Goal: Information Seeking & Learning: Check status

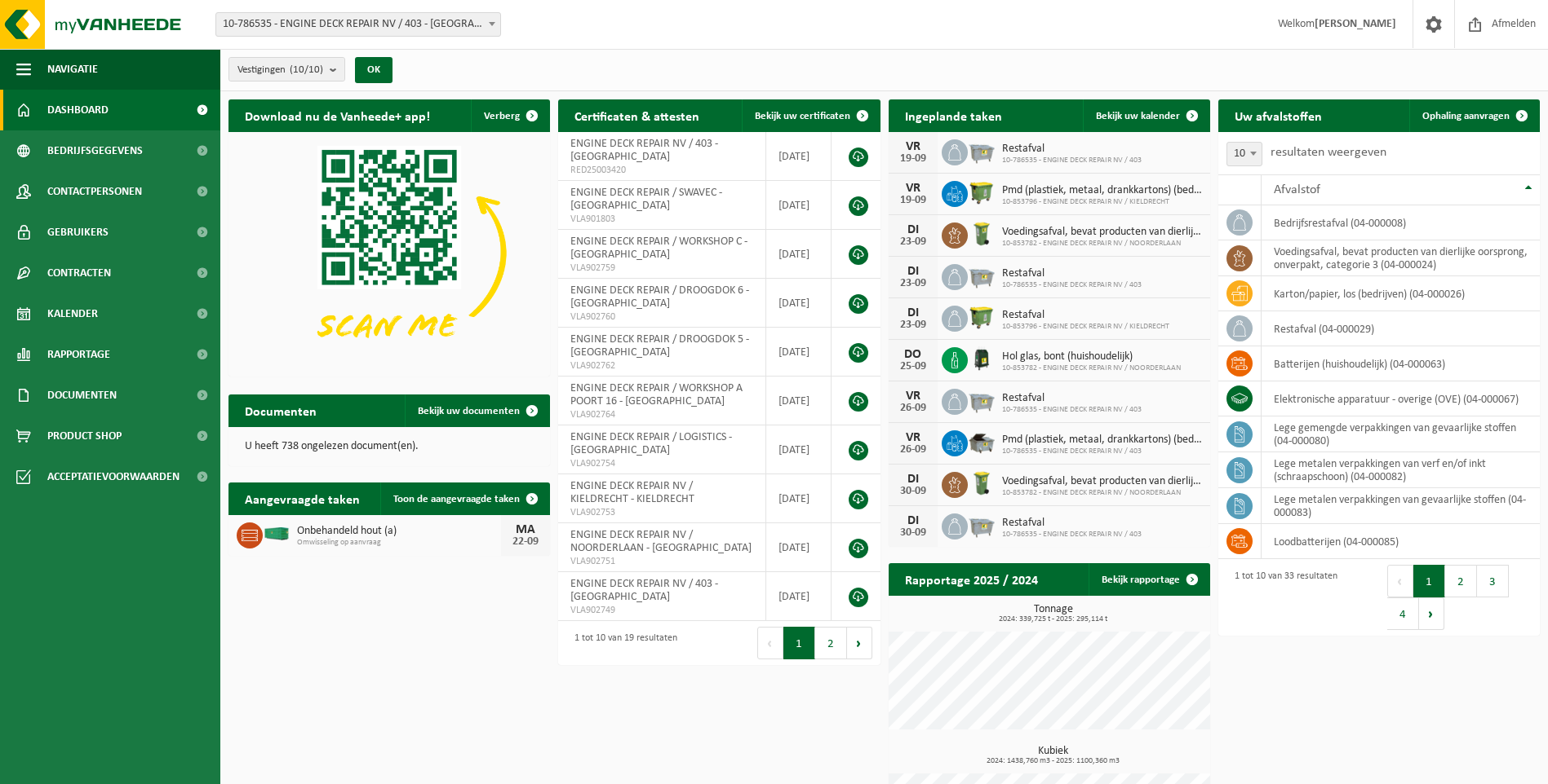
drag, startPoint x: 102, startPoint y: 318, endPoint x: 236, endPoint y: 311, distance: 134.2
click at [102, 318] on link "Kalender" at bounding box center [110, 314] width 220 height 41
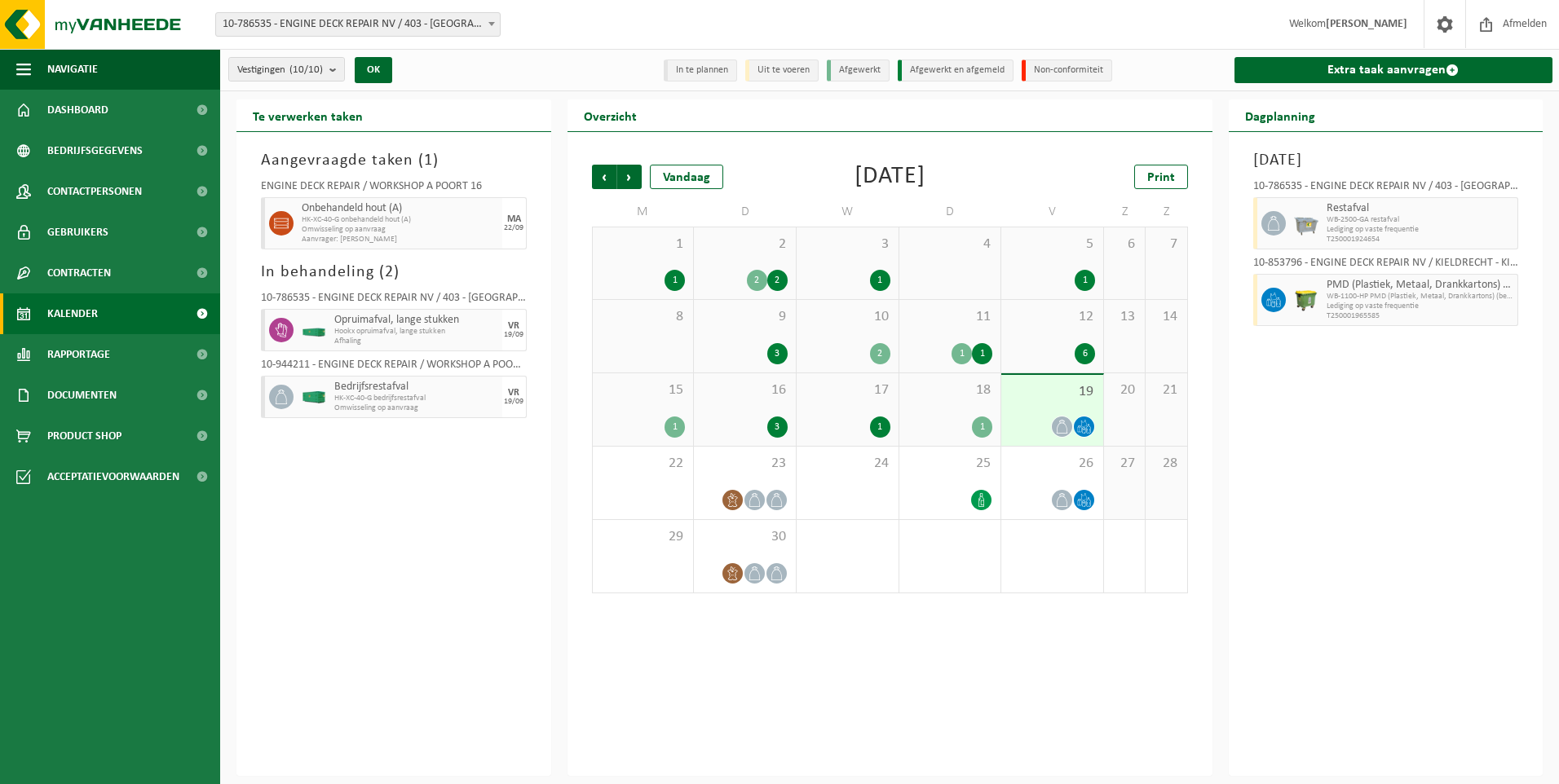
click at [437, 224] on span "HK-XC-40-G onbehandeld hout (A)" at bounding box center [399, 220] width 196 height 9
click at [350, 207] on span "Onbehandeld hout (A)" at bounding box center [399, 209] width 196 height 13
click at [520, 225] on div "22/09" at bounding box center [514, 228] width 20 height 9
click at [399, 225] on span "Omwisseling op aanvraag" at bounding box center [399, 229] width 196 height 9
click at [1336, 122] on div "Dagplanning" at bounding box center [1386, 116] width 315 height 32
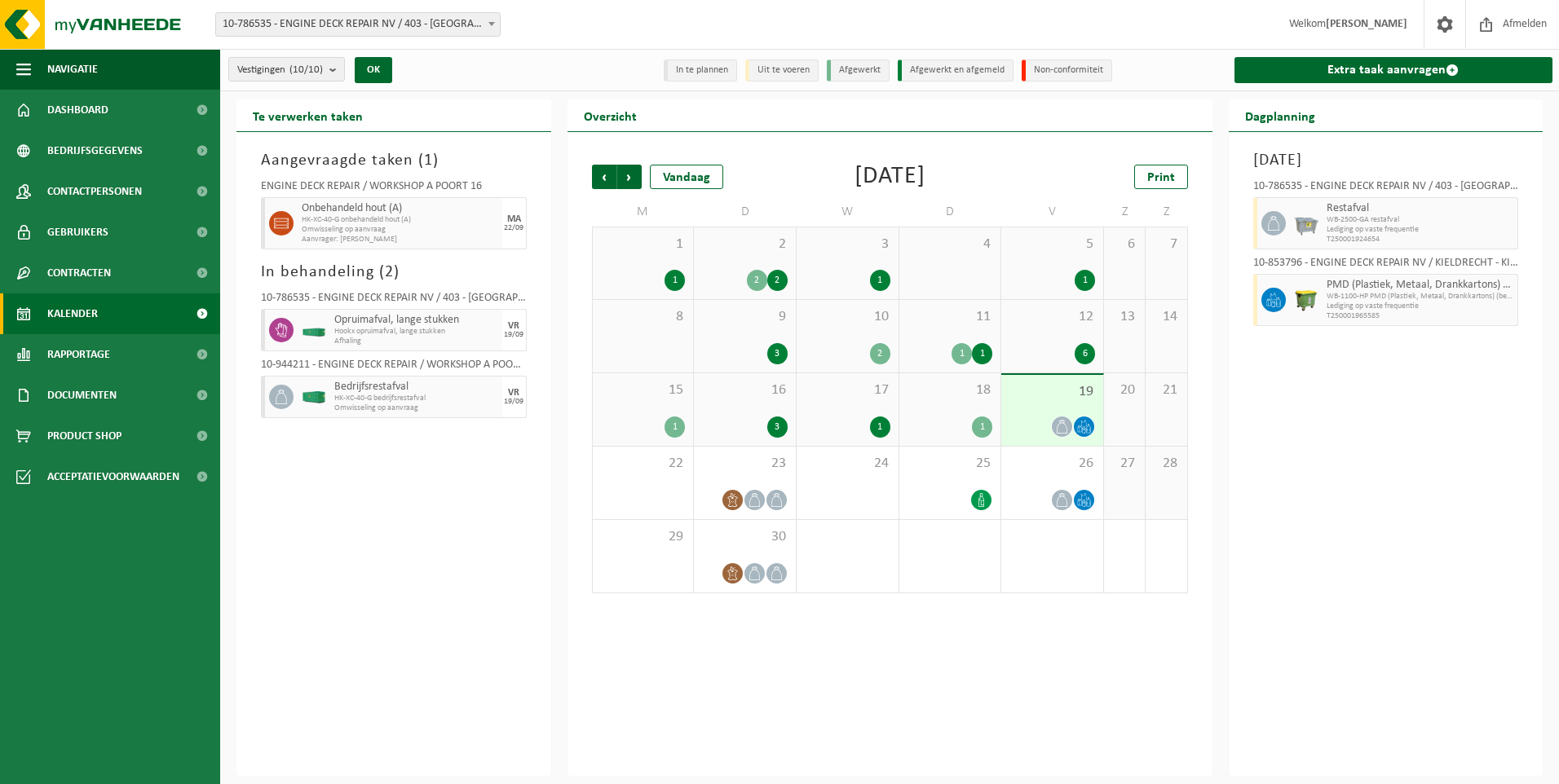
click at [1268, 114] on h2 "Dagplanning" at bounding box center [1280, 116] width 102 height 32
click at [492, 212] on span "Onbehandeld hout (A)" at bounding box center [399, 209] width 196 height 13
drag, startPoint x: 470, startPoint y: 217, endPoint x: 339, endPoint y: 202, distance: 131.9
click at [459, 219] on span "HK-XC-40-G onbehandeld hout (A)" at bounding box center [399, 220] width 196 height 9
click at [338, 202] on span "Onbehandeld hout (A)" at bounding box center [399, 209] width 196 height 13
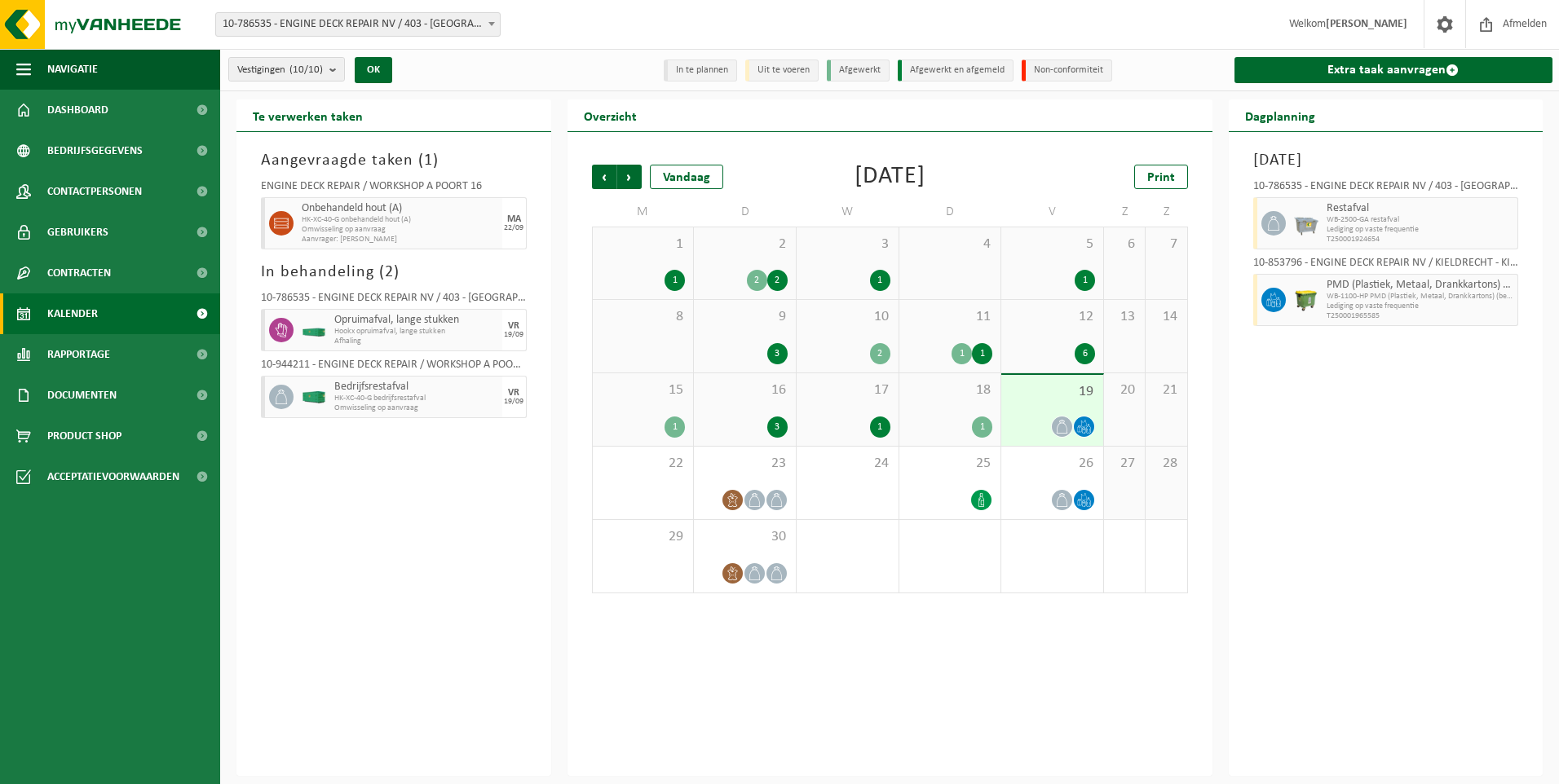
click at [334, 218] on span "HK-XC-40-G onbehandeld hout (A)" at bounding box center [399, 220] width 196 height 9
drag, startPoint x: 334, startPoint y: 218, endPoint x: 357, endPoint y: 235, distance: 28.6
click at [357, 235] on span "Aanvrager: [PERSON_NAME]" at bounding box center [399, 240] width 196 height 9
click at [419, 241] on span "Aanvrager: [PERSON_NAME]" at bounding box center [399, 240] width 196 height 9
click at [290, 208] on div at bounding box center [279, 223] width 37 height 52
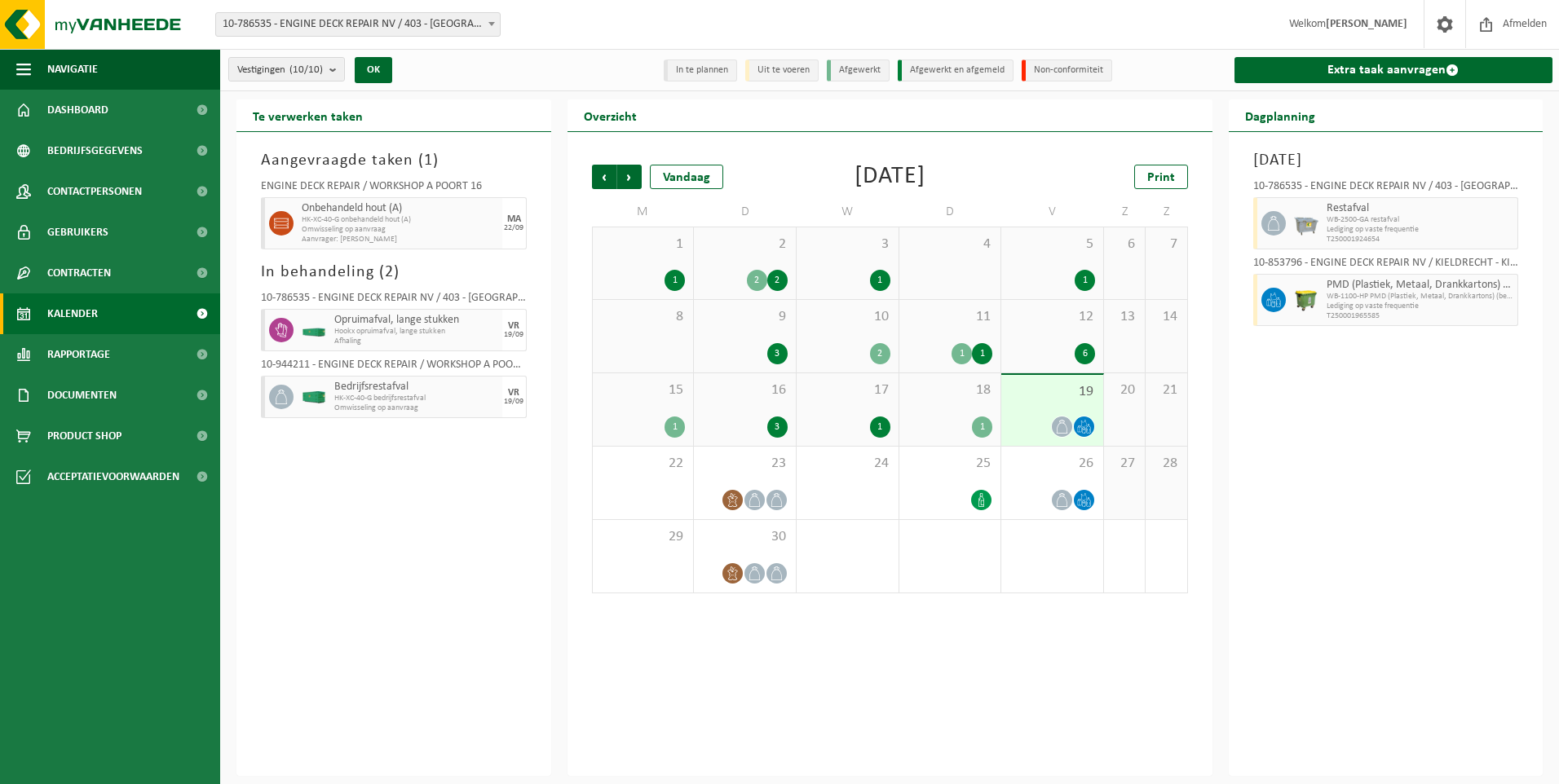
click at [347, 221] on span "HK-XC-40-G onbehandeld hout (A)" at bounding box center [399, 220] width 196 height 9
click at [108, 306] on link "Kalender" at bounding box center [110, 314] width 220 height 41
click at [205, 311] on span at bounding box center [202, 314] width 37 height 41
click at [205, 312] on span at bounding box center [202, 314] width 37 height 41
click at [463, 202] on span "Onbehandeld hout (A)" at bounding box center [399, 209] width 196 height 13
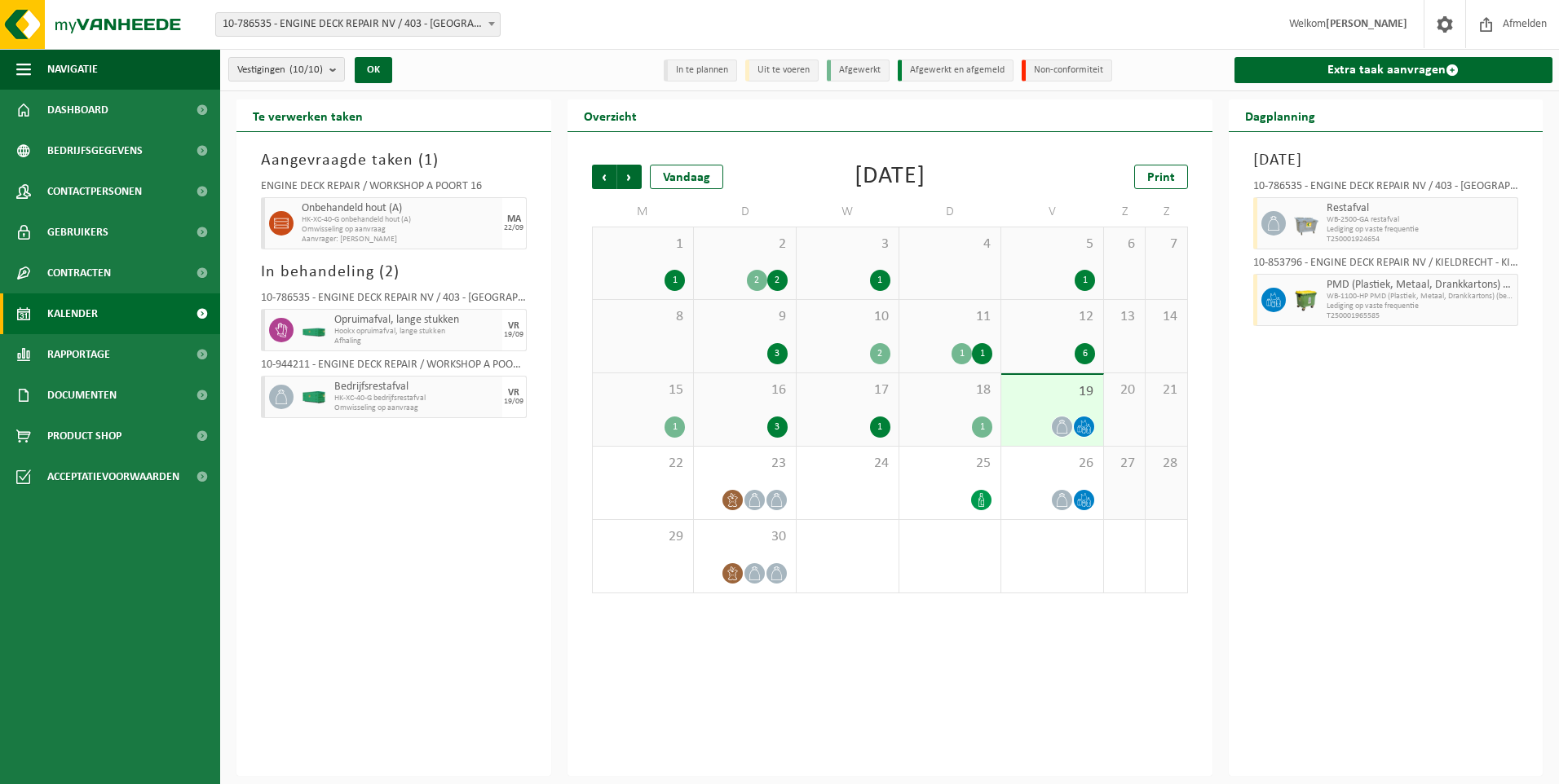
click at [462, 201] on div "Onbehandeld hout (A) HK-XC-40-G onbehandeld hout (A) Omwisseling op aanvraag Aa…" at bounding box center [400, 223] width 205 height 52
click at [315, 169] on h3 "Aangevraagde taken ( 1 )" at bounding box center [394, 161] width 266 height 25
click at [320, 155] on h3 "Aangevraagde taken ( 1 )" at bounding box center [394, 161] width 266 height 25
click at [673, 475] on div "22" at bounding box center [643, 483] width 101 height 73
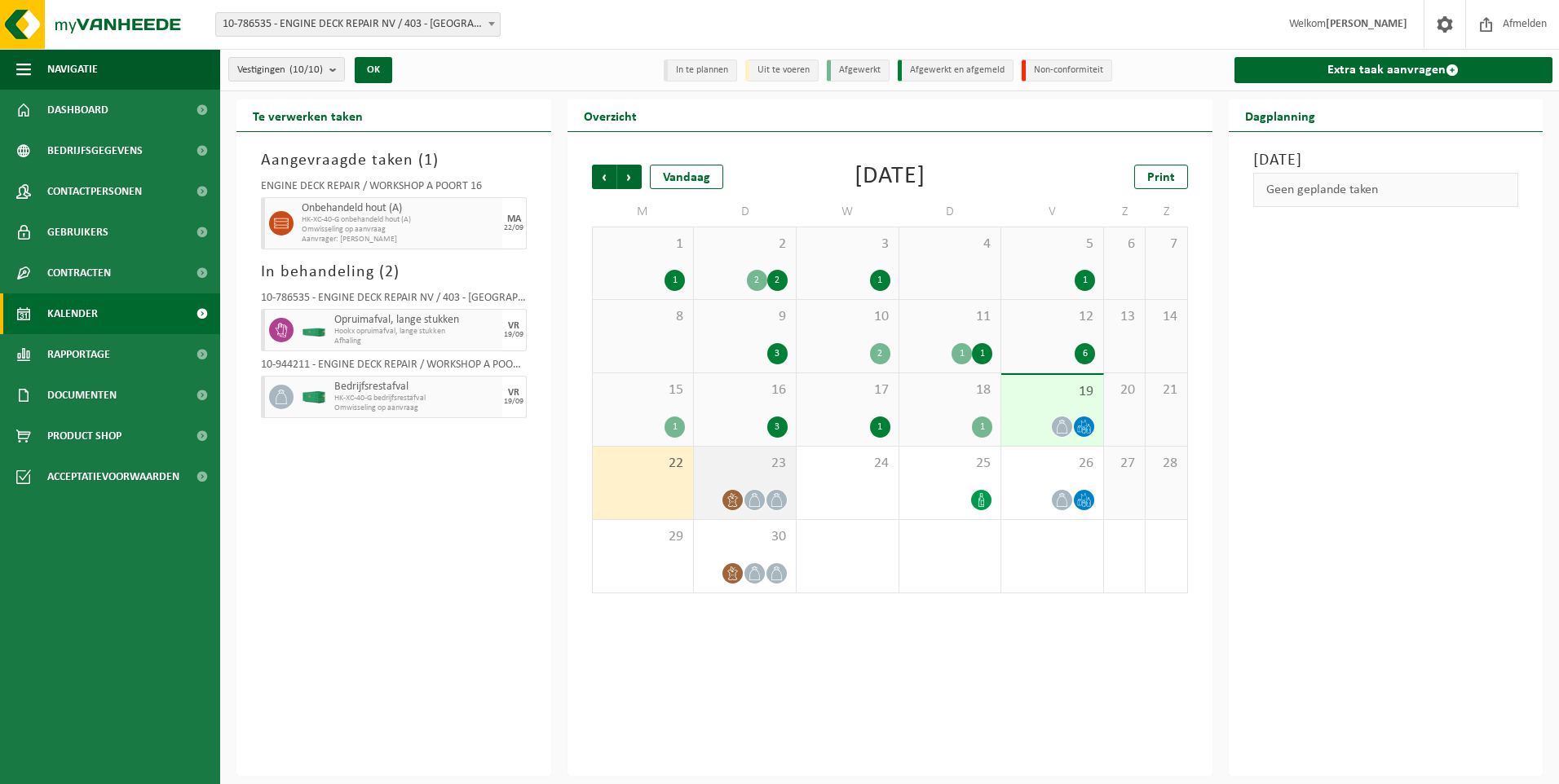
click at [756, 459] on span "23" at bounding box center [745, 464] width 85 height 18
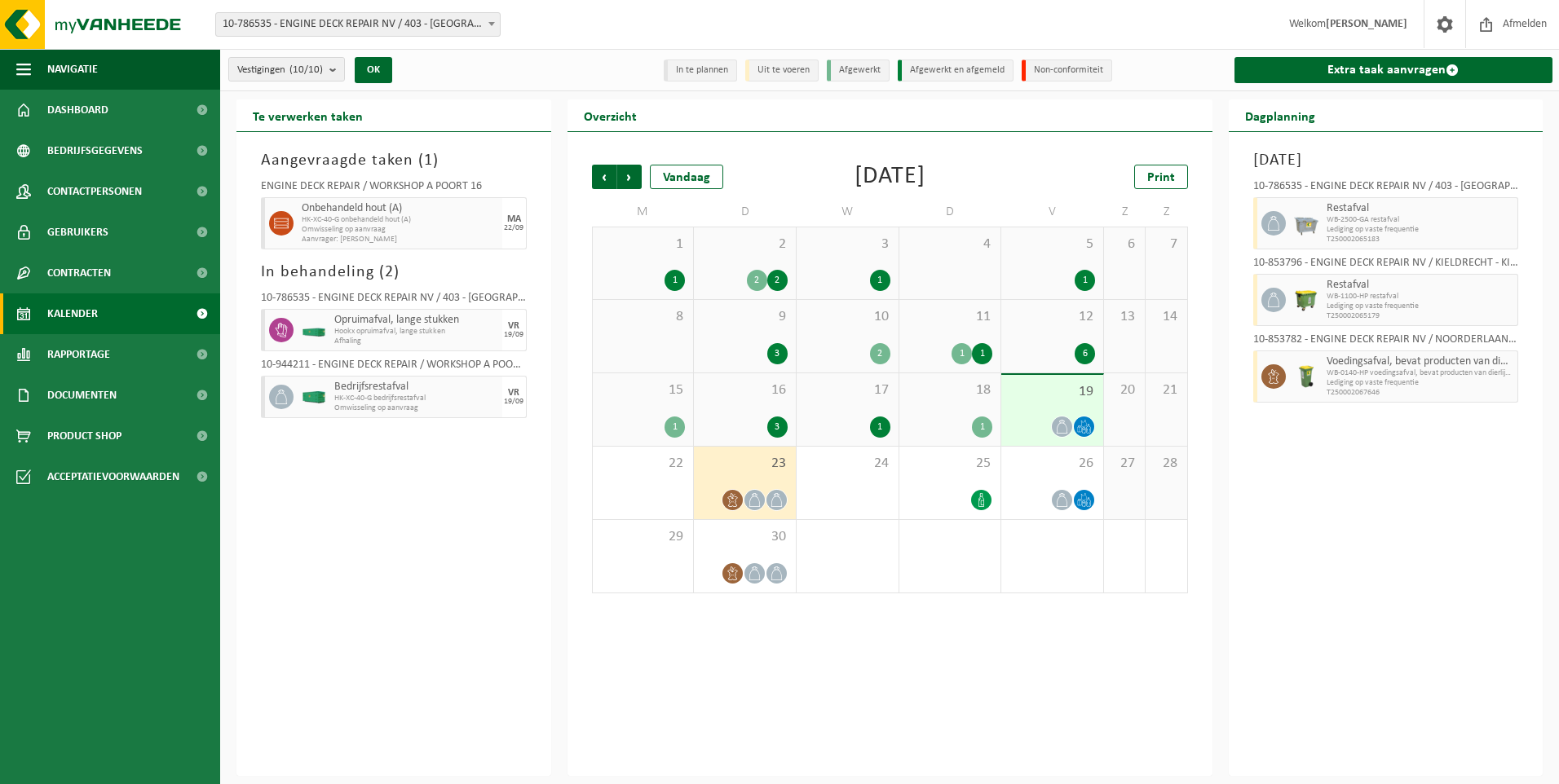
click at [451, 323] on span "Opruimafval, lange stukken" at bounding box center [416, 320] width 164 height 13
click at [411, 230] on span "Omwisseling op aanvraag" at bounding box center [399, 229] width 196 height 9
click at [317, 120] on h2 "Te verwerken taken" at bounding box center [307, 116] width 143 height 32
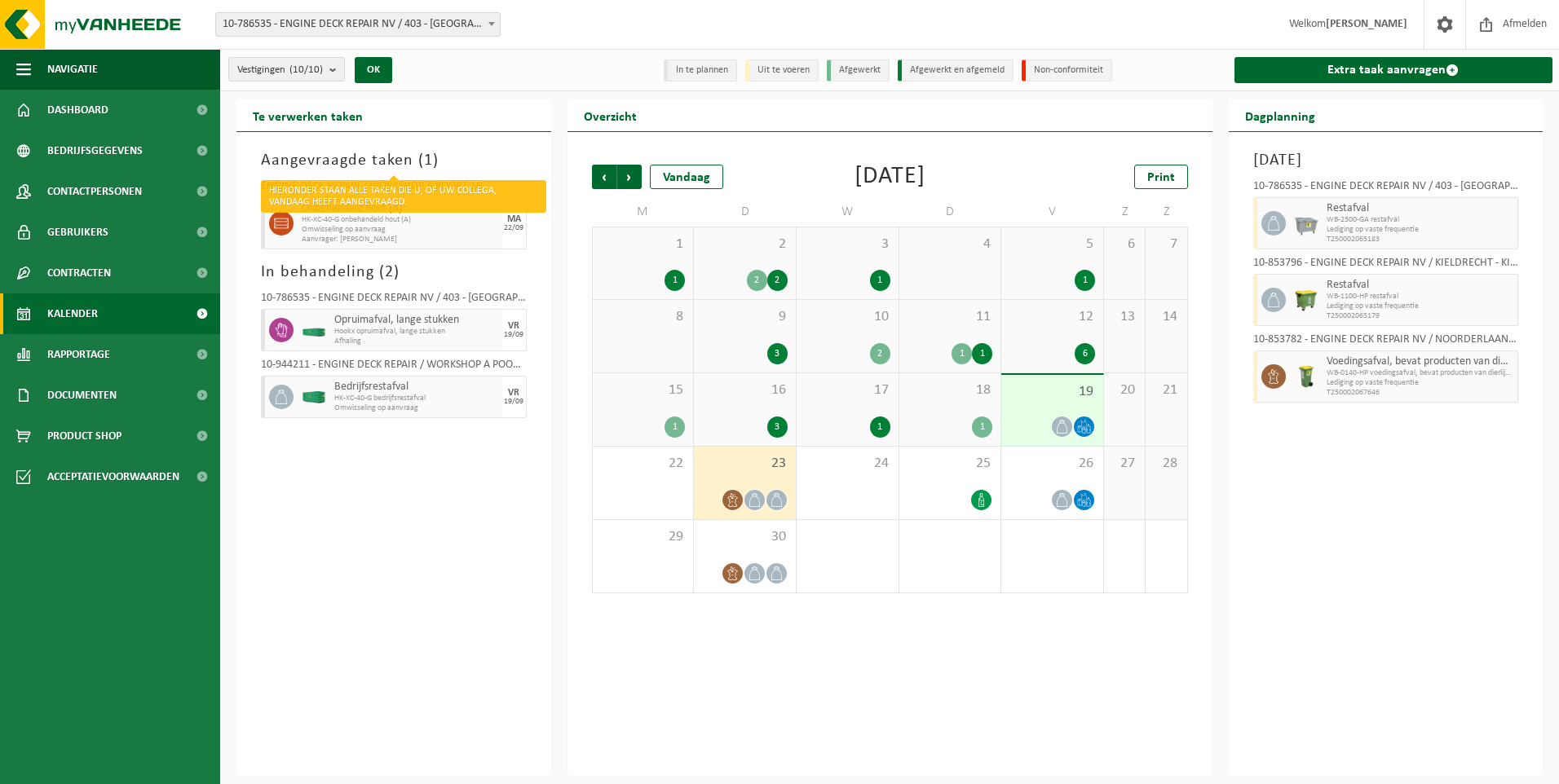
click at [346, 171] on h3 "Aangevraagde taken ( 1 )" at bounding box center [394, 161] width 266 height 25
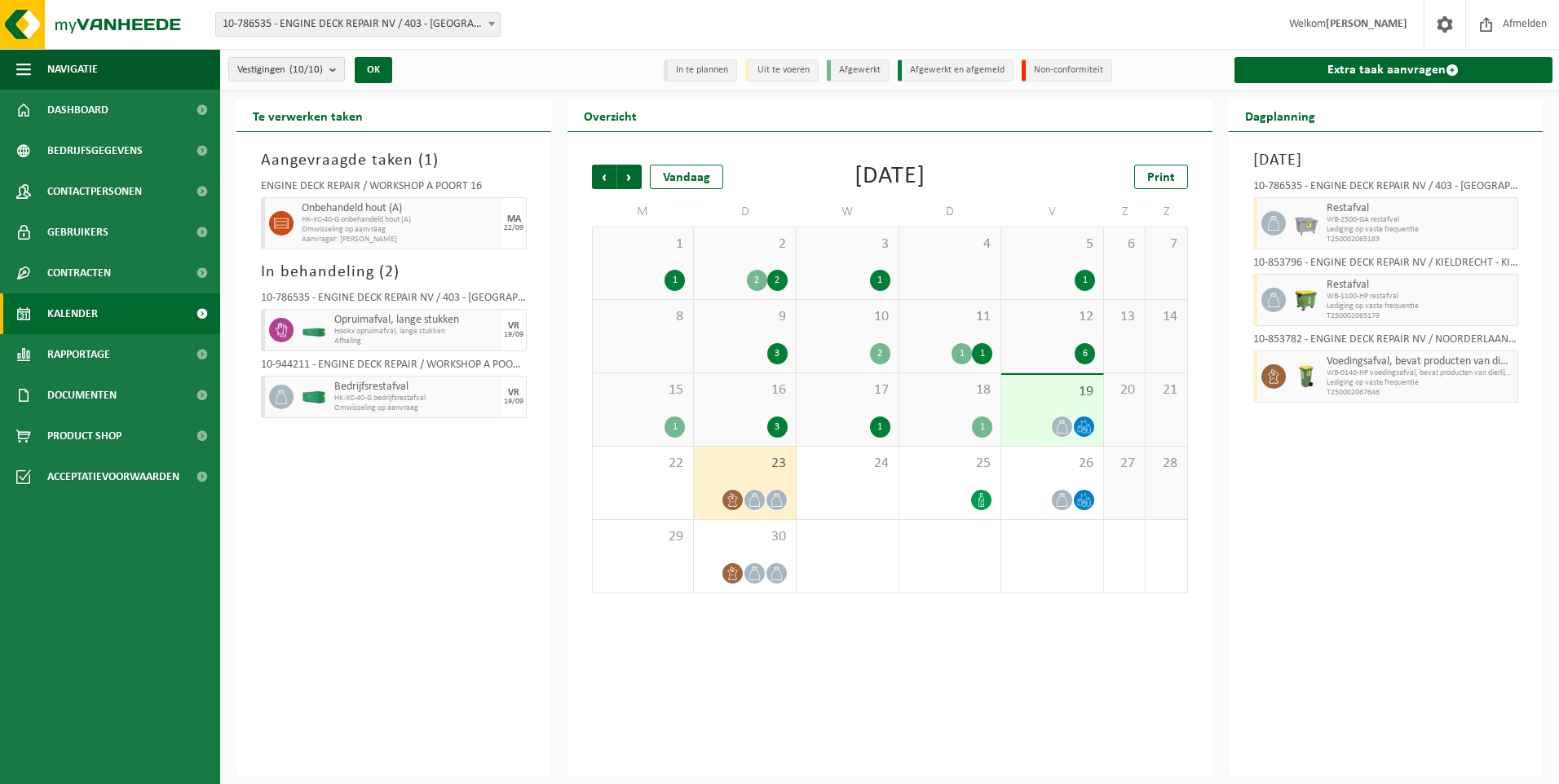
click at [424, 156] on span "1" at bounding box center [428, 160] width 9 height 16
click at [410, 187] on div "ENGINE DECK REPAIR / WORKSHOP A POORT 16" at bounding box center [394, 189] width 266 height 16
click at [476, 182] on div "ENGINE DECK REPAIR / WORKSHOP A POORT 16" at bounding box center [394, 189] width 266 height 16
click at [505, 225] on div "22/09" at bounding box center [514, 228] width 20 height 9
click at [427, 230] on span "Omwisseling op aanvraag" at bounding box center [399, 229] width 196 height 9
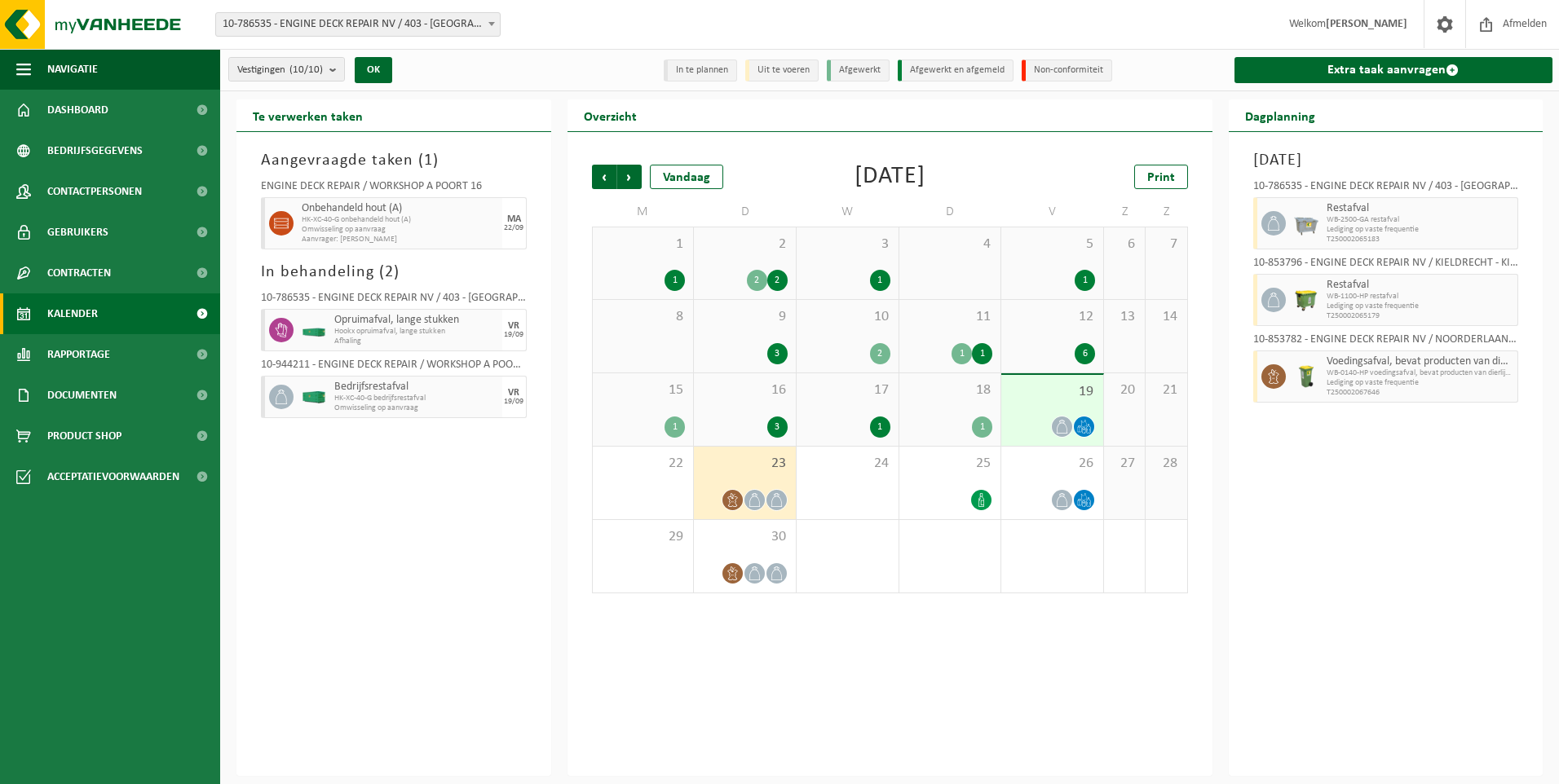
drag, startPoint x: 299, startPoint y: 227, endPoint x: 310, endPoint y: 247, distance: 22.8
click at [298, 229] on div "Onbehandeld hout (A) HK-XC-40-G onbehandeld hout (A) Omwisseling op aanvraag Aa…" at bounding box center [400, 223] width 205 height 52
click at [364, 394] on div "10-786535 - ENGINE DECK REPAIR NV / 403 - [GEOGRAPHIC_DATA] Opruimafval, lange …" at bounding box center [394, 353] width 283 height 137
drag, startPoint x: 364, startPoint y: 394, endPoint x: 360, endPoint y: 408, distance: 14.6
click at [360, 408] on span "Omwisseling op aanvraag" at bounding box center [416, 409] width 164 height 9
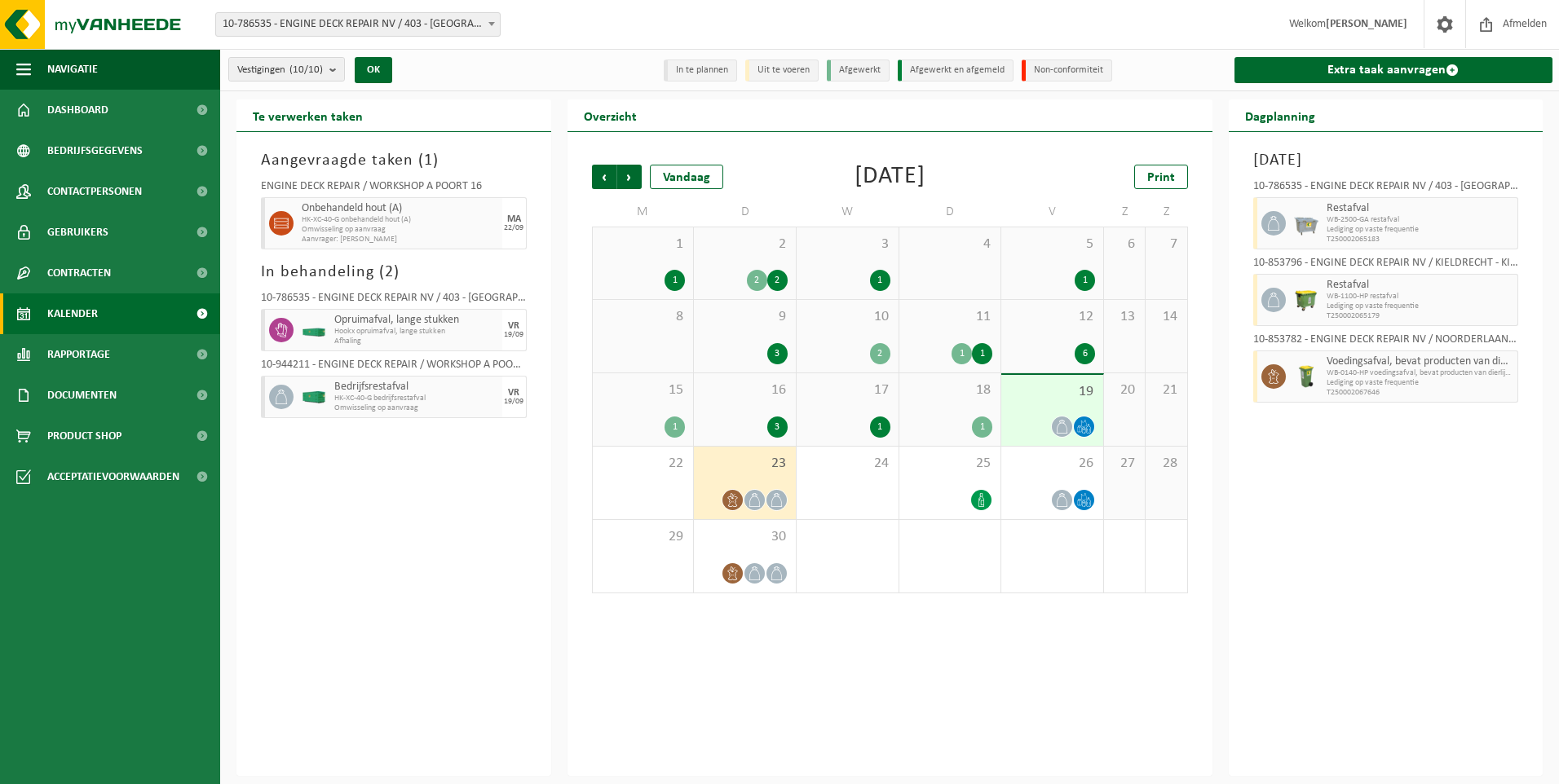
click at [374, 396] on span "HK-XC-40-G bedrijfsrestafval" at bounding box center [416, 398] width 164 height 9
click at [244, 269] on div "Aangevraagde taken ( 1 ) ENGINE DECK REPAIR / WORKSHOP A POORT 16 Onbehandeld h…" at bounding box center [394, 453] width 315 height 644
drag, startPoint x: 1306, startPoint y: 109, endPoint x: 1302, endPoint y: 123, distance: 14.6
click at [1306, 110] on h2 "Dagplanning" at bounding box center [1280, 116] width 102 height 32
click at [1302, 123] on h2 "Dagplanning" at bounding box center [1280, 116] width 102 height 32
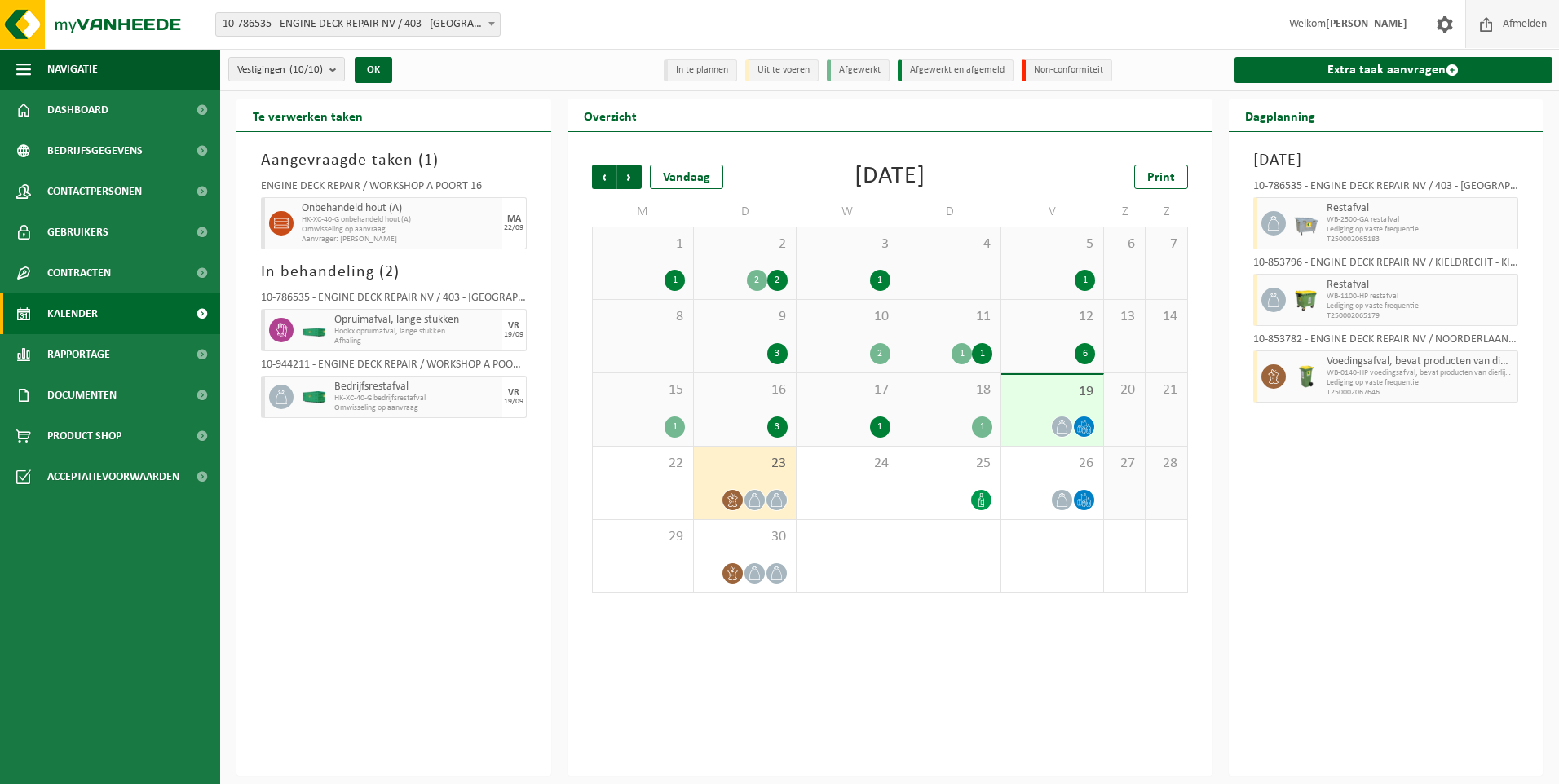
click at [1518, 18] on span "Afmelden" at bounding box center [1525, 24] width 52 height 48
